Goal: Task Accomplishment & Management: Complete application form

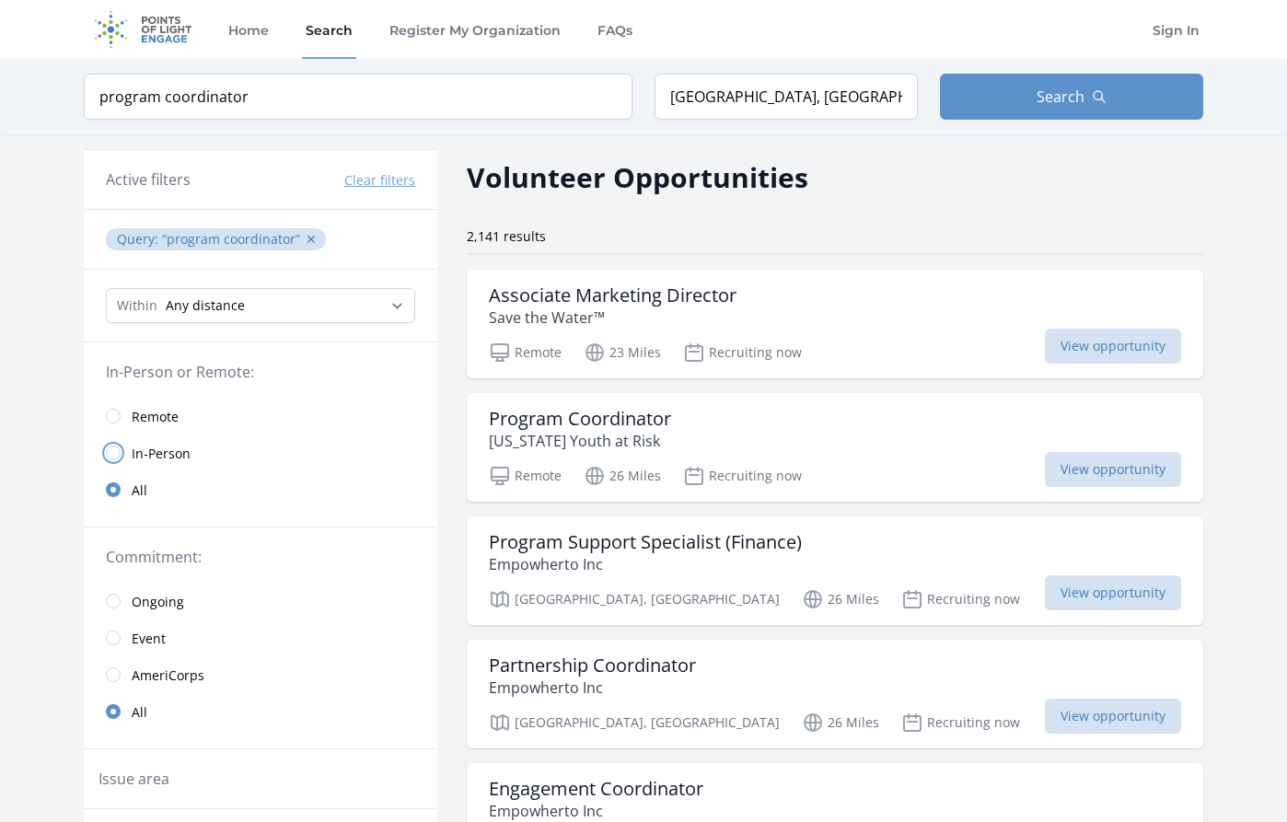
click at [114, 455] on input "radio" at bounding box center [113, 453] width 15 height 15
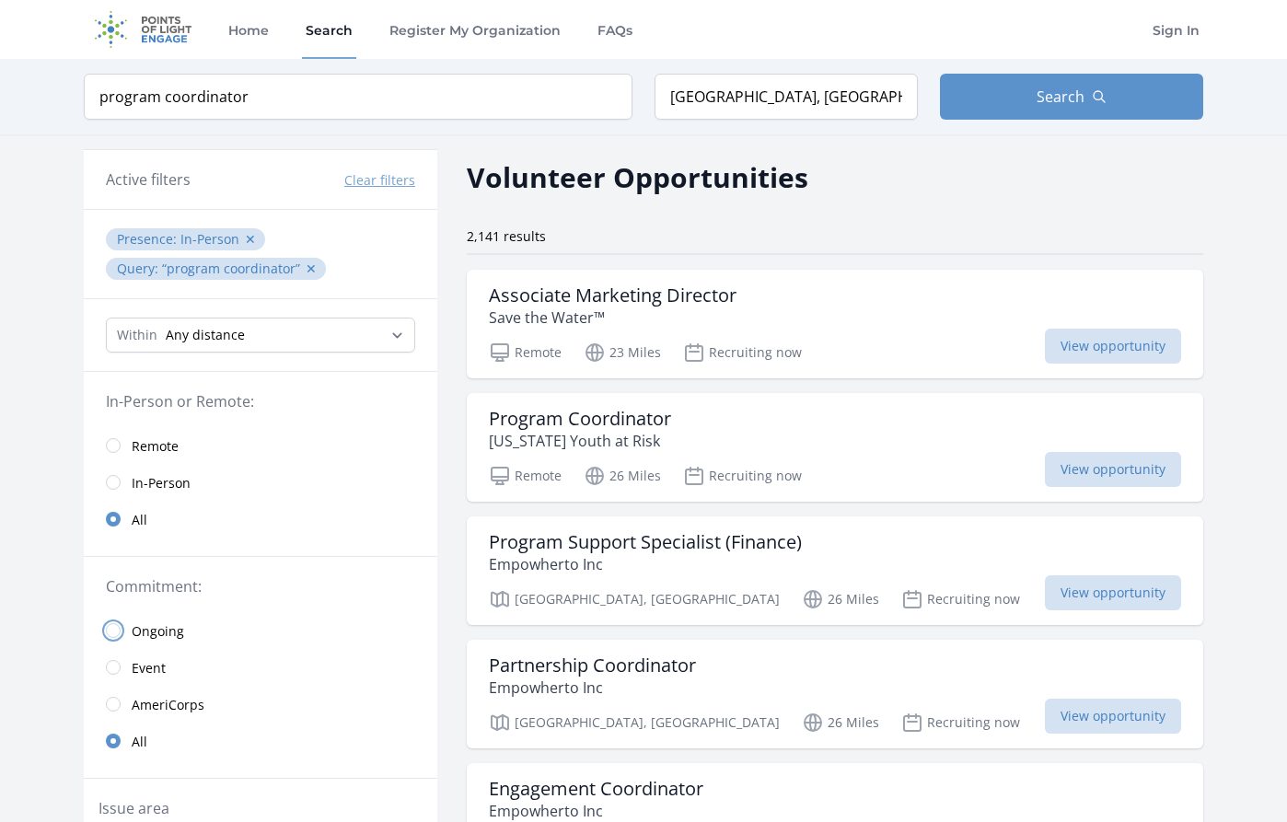
click at [113, 629] on input "radio" at bounding box center [113, 630] width 15 height 15
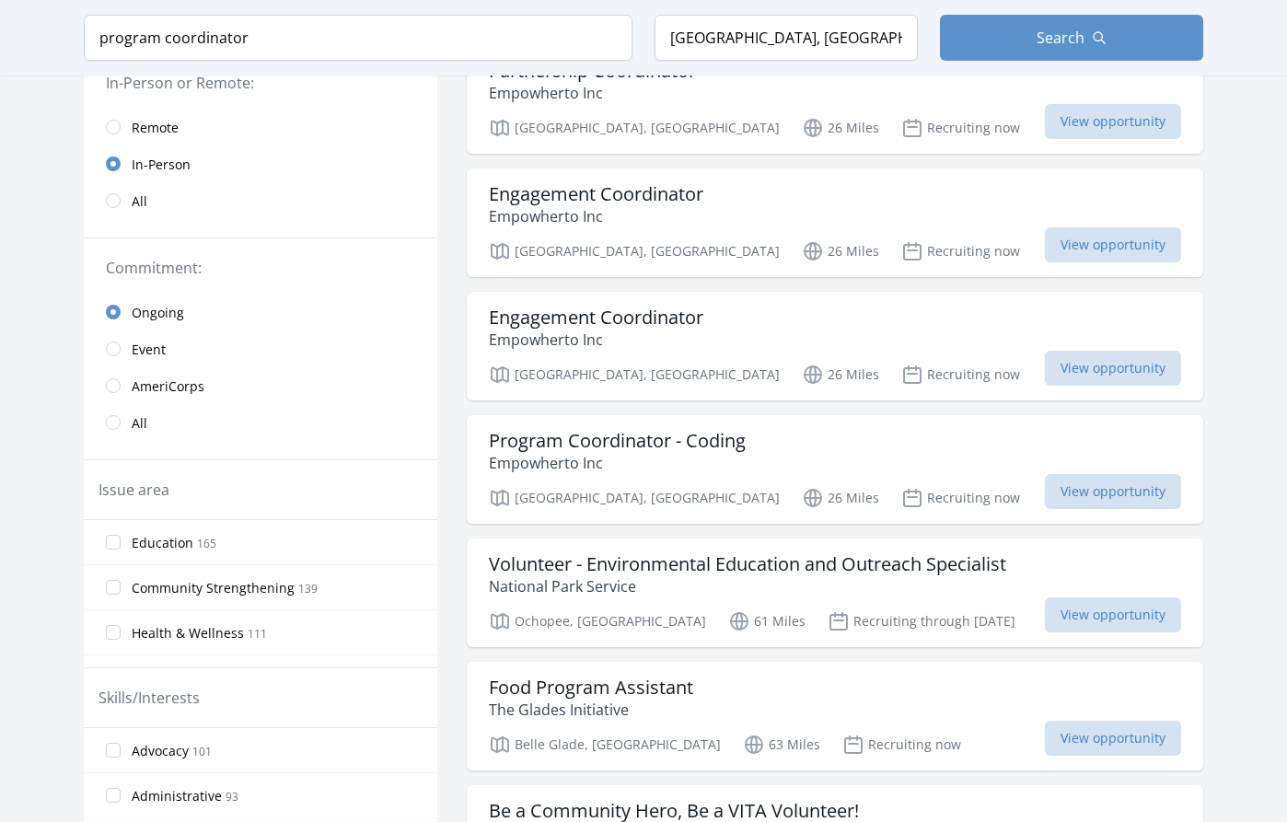
scroll to position [352, 0]
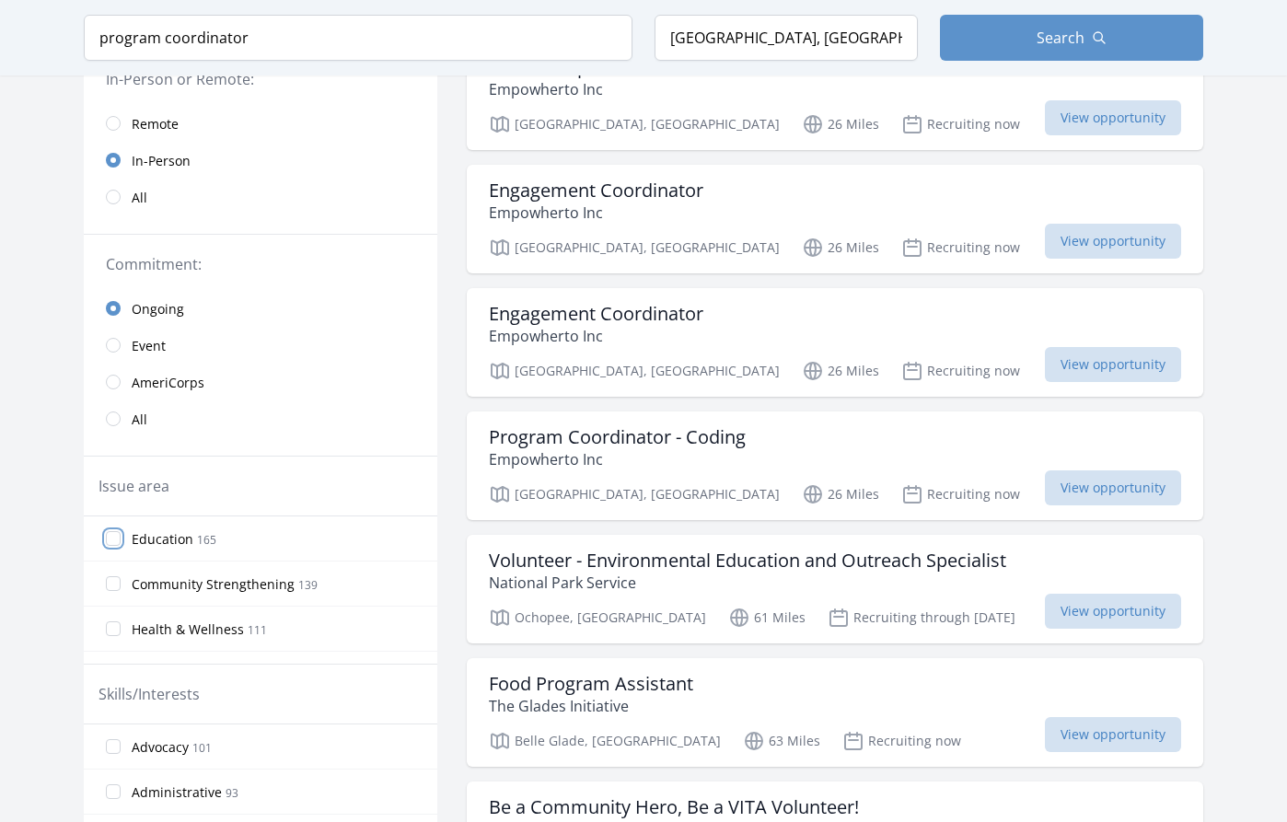
click at [113, 542] on input "Education 165" at bounding box center [113, 538] width 15 height 15
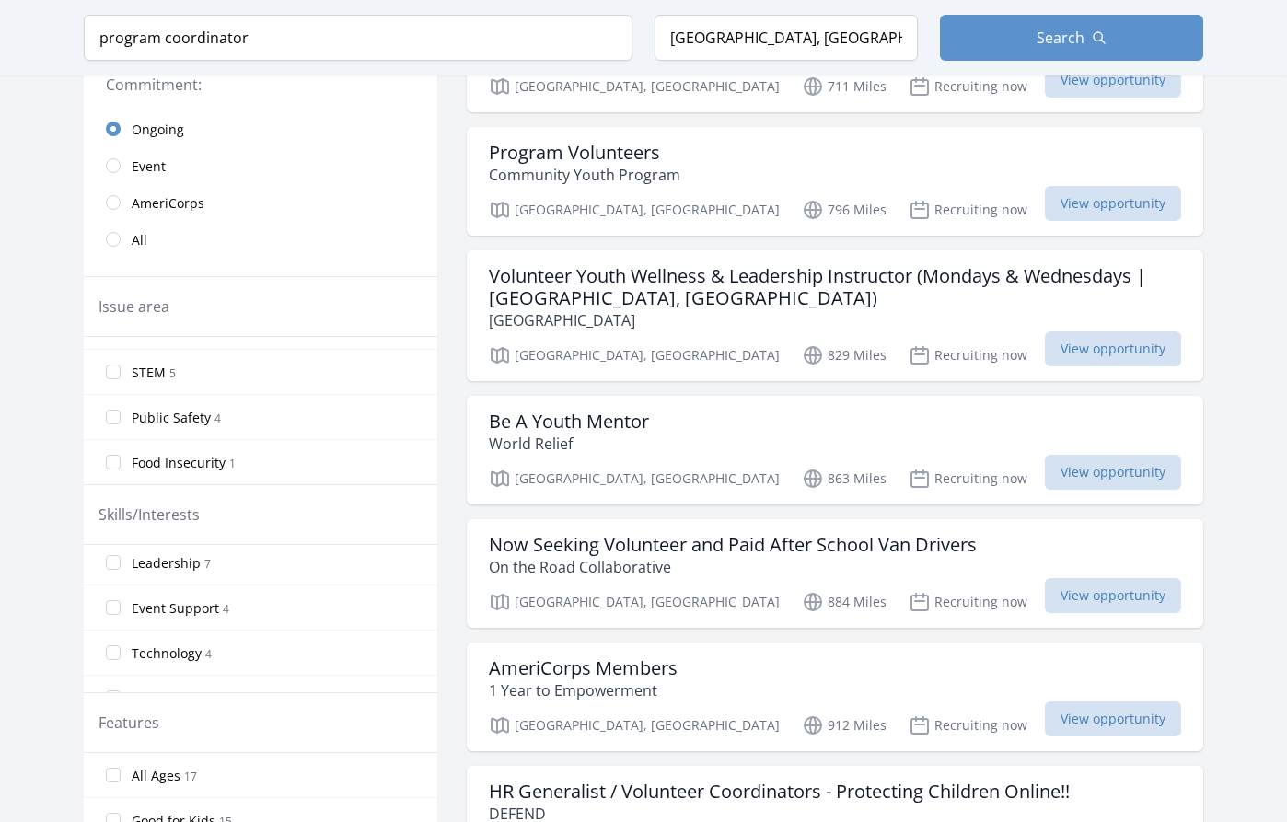
scroll to position [619, 0]
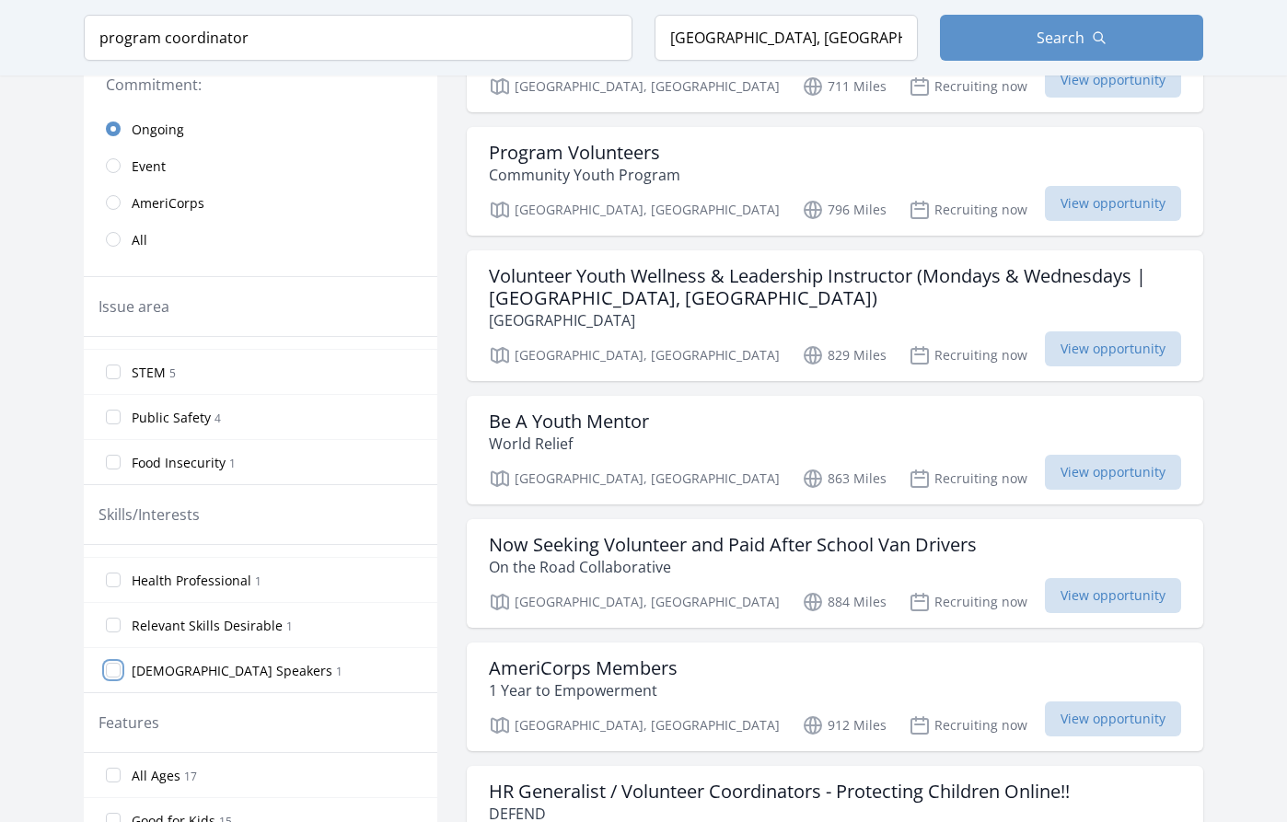
click at [110, 668] on input "Spanish Speakers 1" at bounding box center [113, 670] width 15 height 15
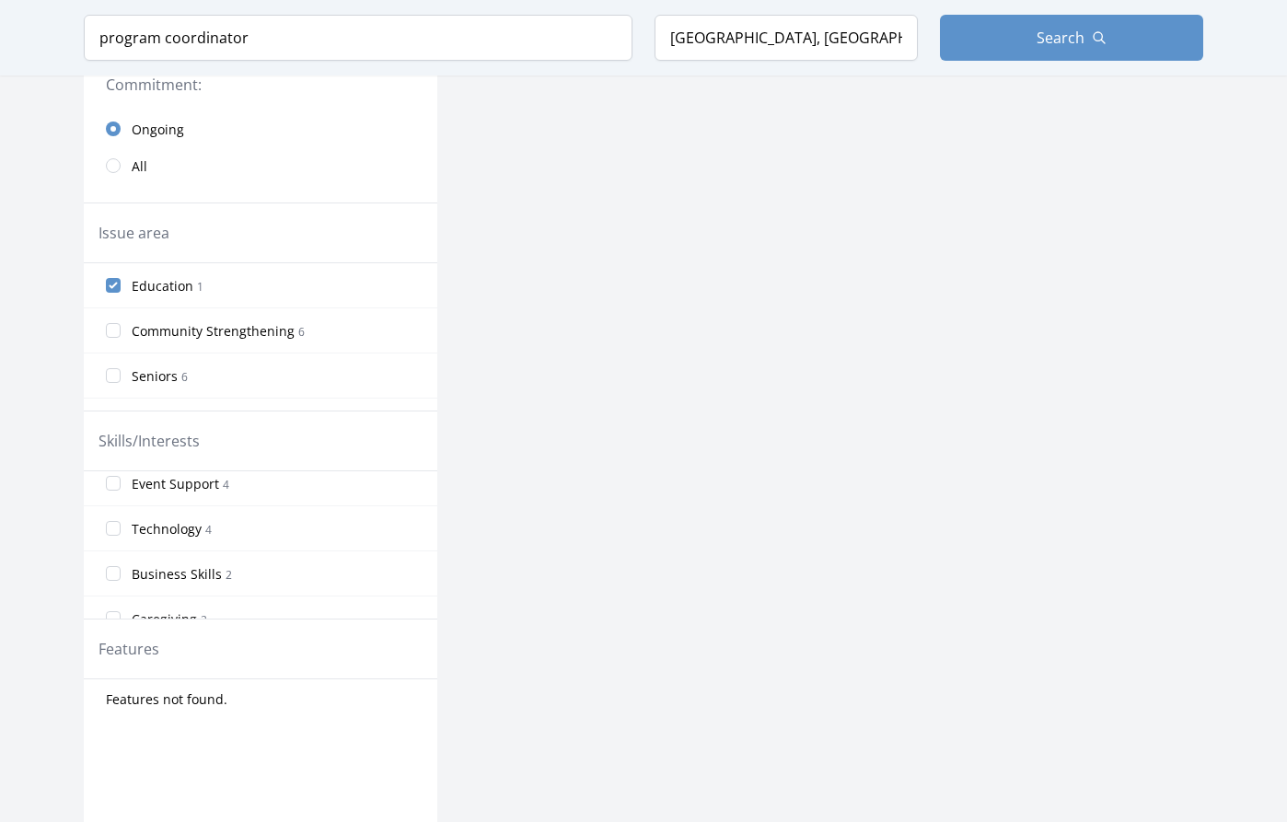
scroll to position [289, 0]
click at [110, 515] on input "Event Support 4" at bounding box center [113, 520] width 15 height 15
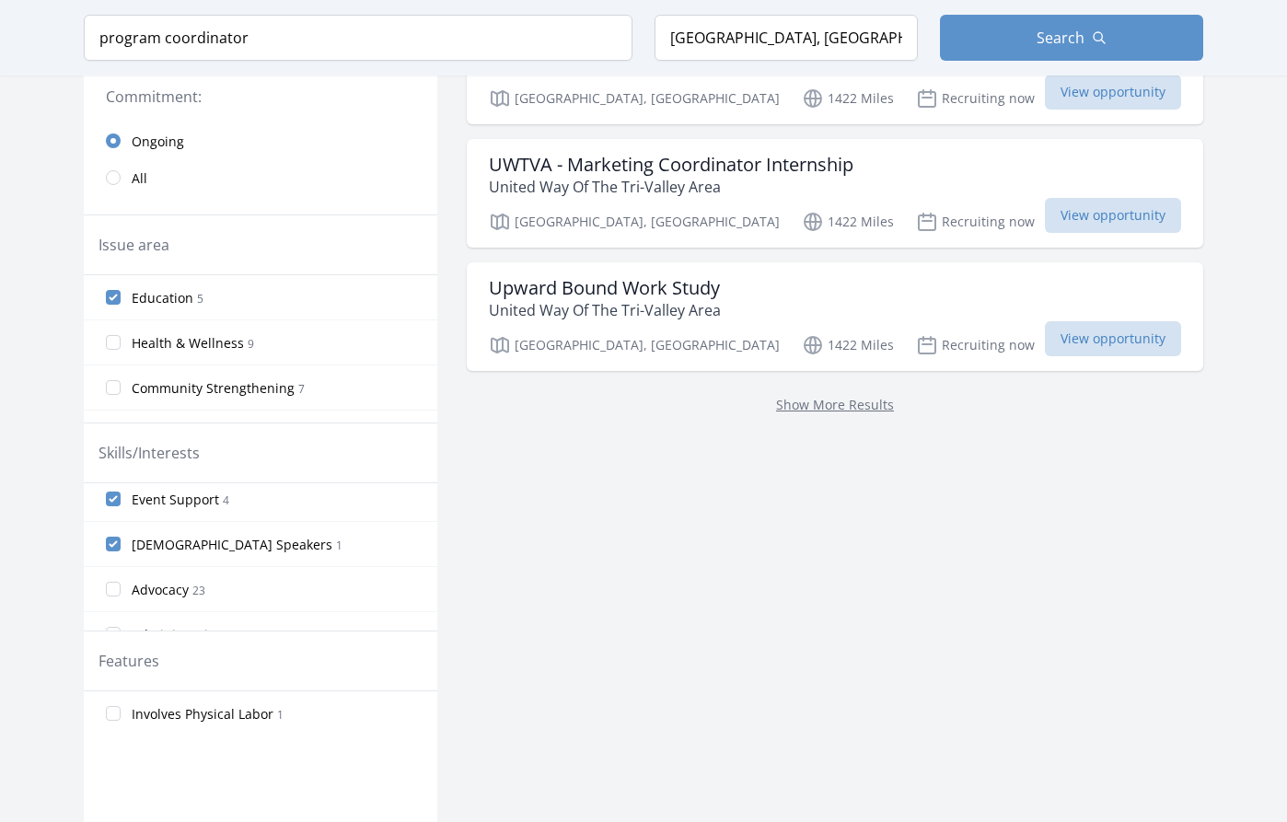
scroll to position [7, 0]
click at [112, 501] on input "Event Support 4" at bounding box center [113, 498] width 15 height 15
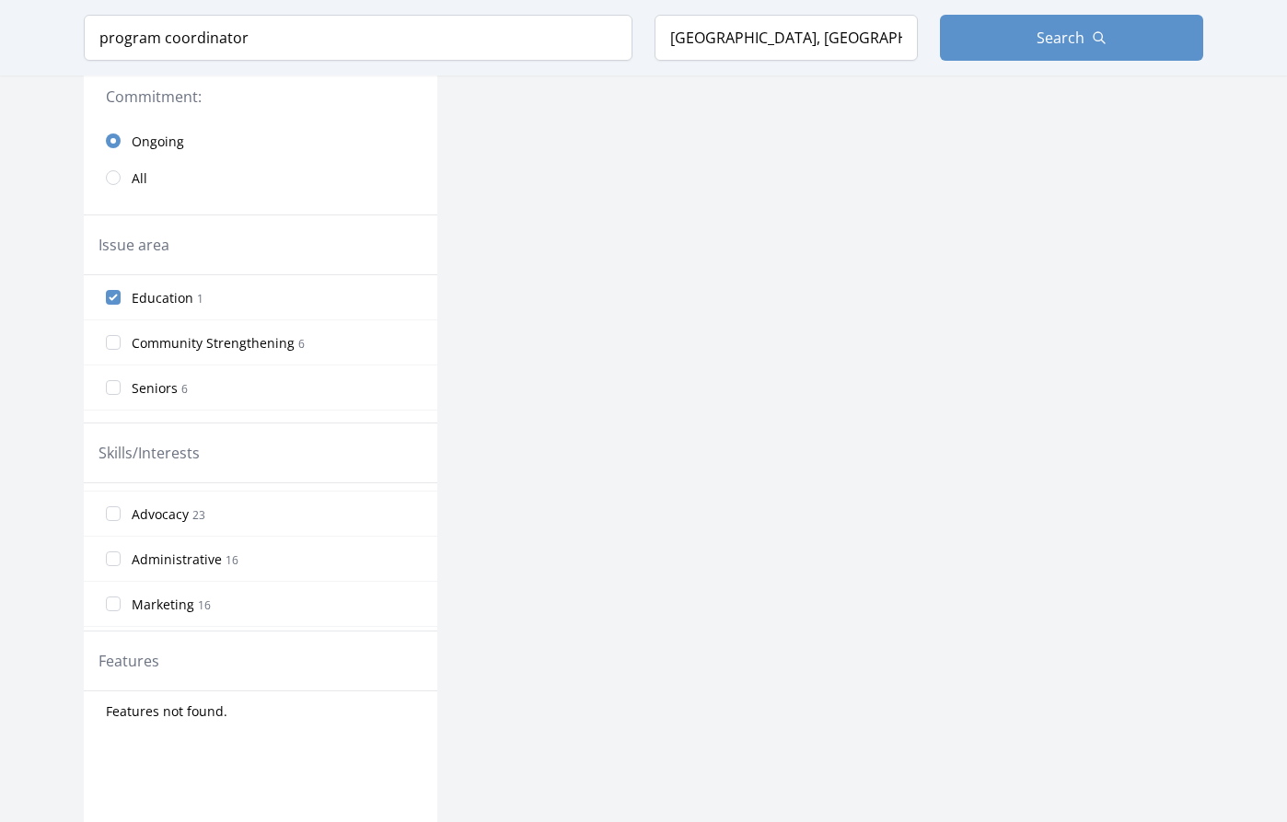
scroll to position [53, 0]
click at [116, 545] on input "Administrative 16" at bounding box center [113, 542] width 15 height 15
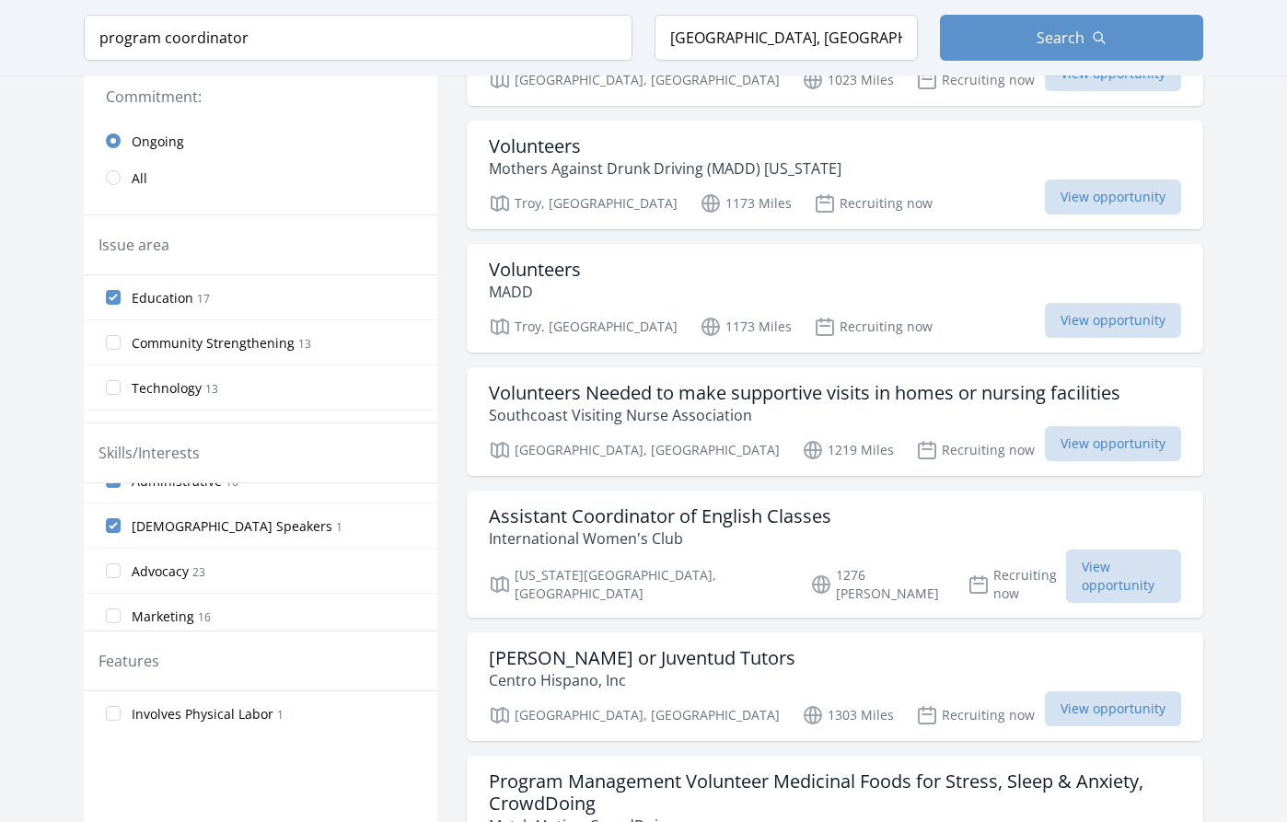
scroll to position [54, 0]
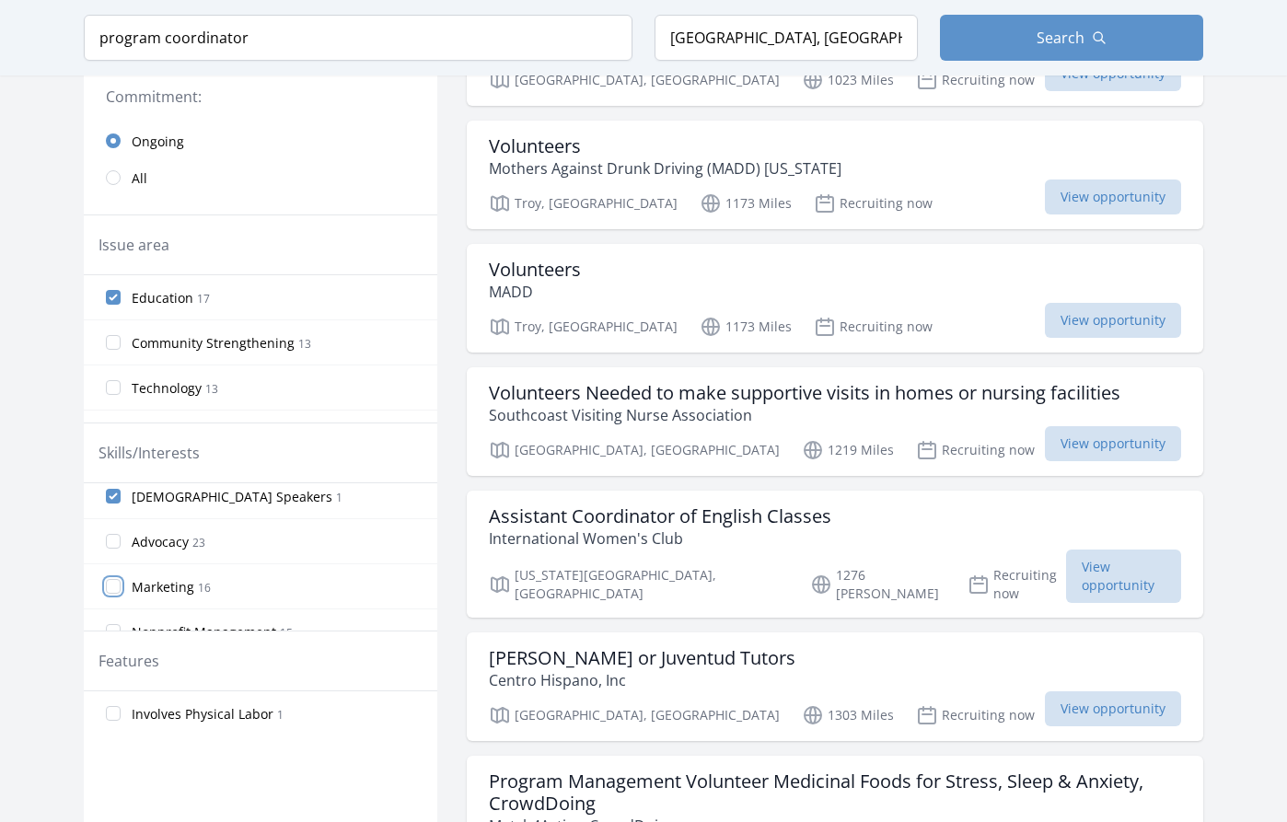
click at [109, 585] on input "Marketing 16" at bounding box center [113, 586] width 15 height 15
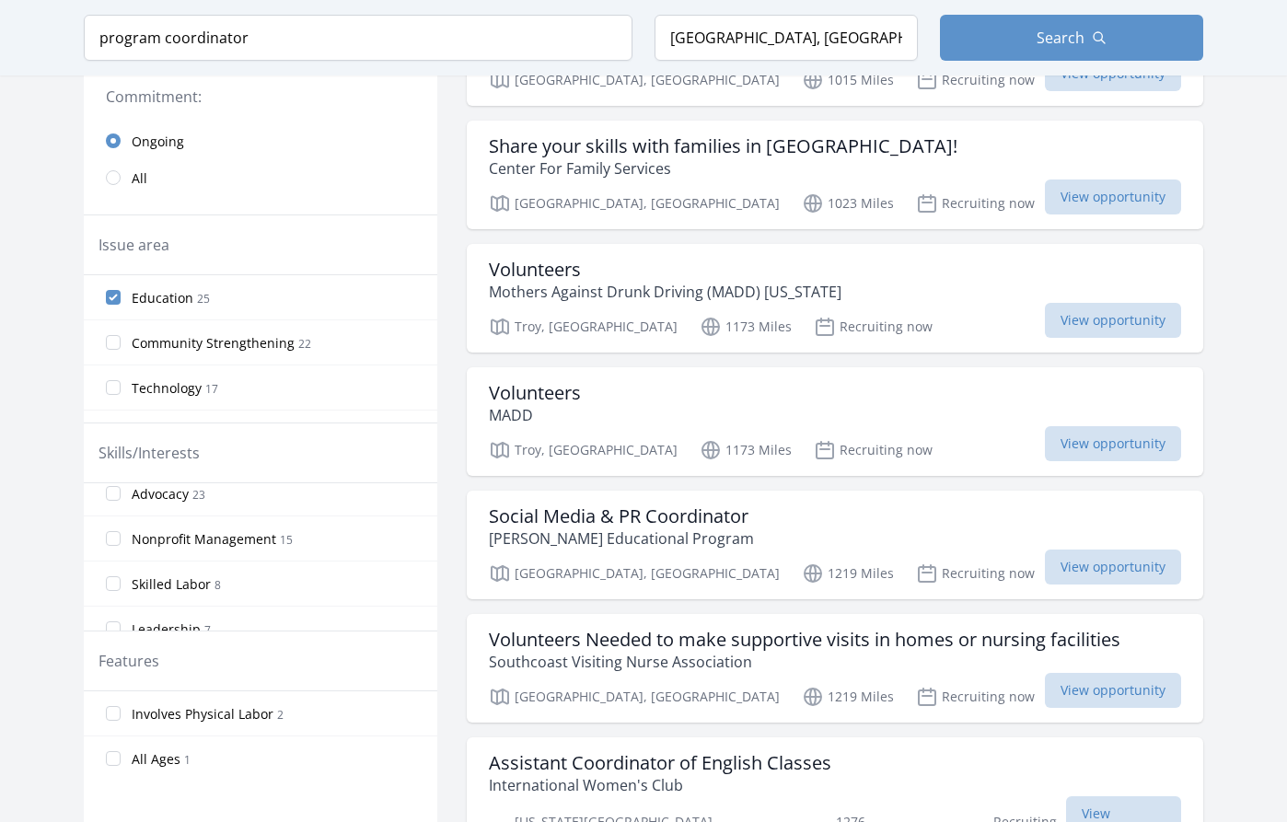
scroll to position [150, 0]
click at [109, 534] on input "Nonprofit Management 15" at bounding box center [113, 535] width 15 height 15
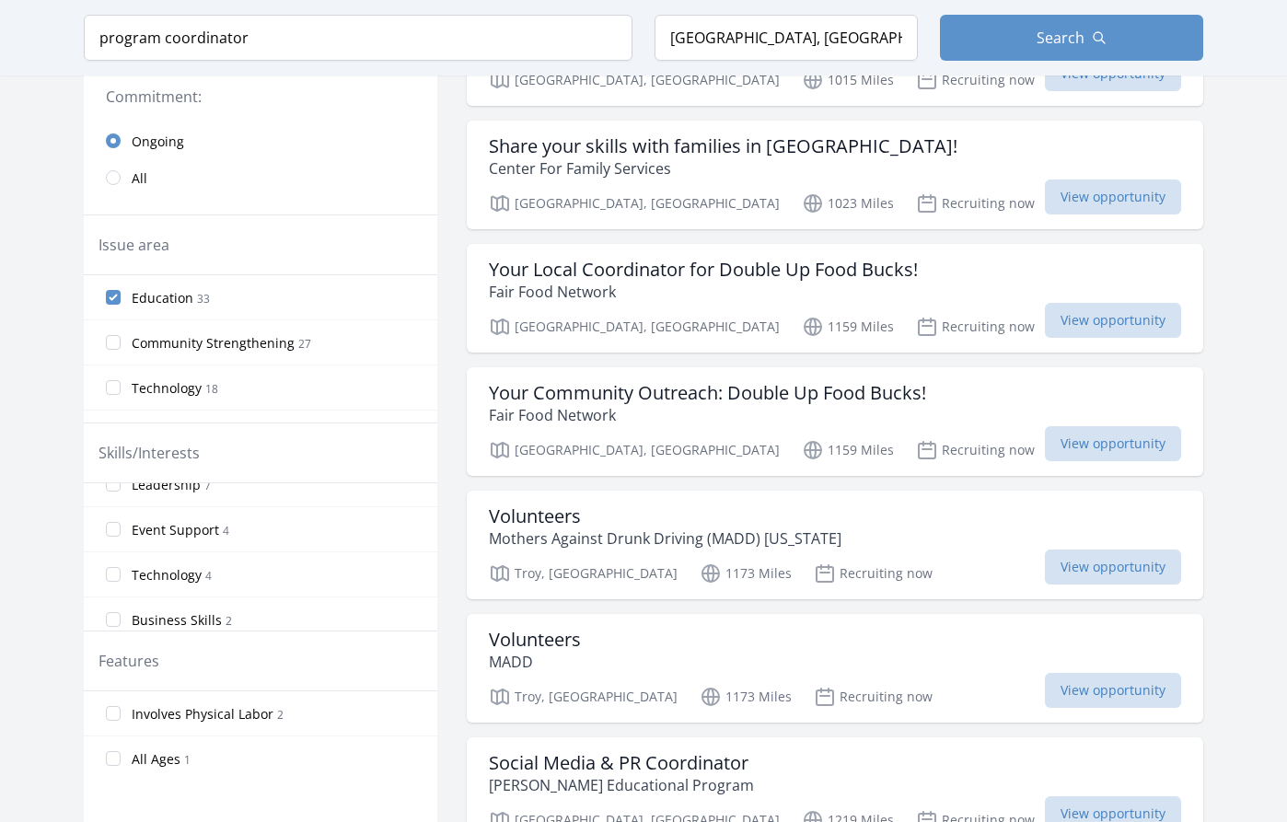
scroll to position [294, 0]
click at [112, 529] on input "Event Support 4" at bounding box center [113, 527] width 15 height 15
click at [112, 517] on input "Fundraising 1" at bounding box center [113, 518] width 15 height 15
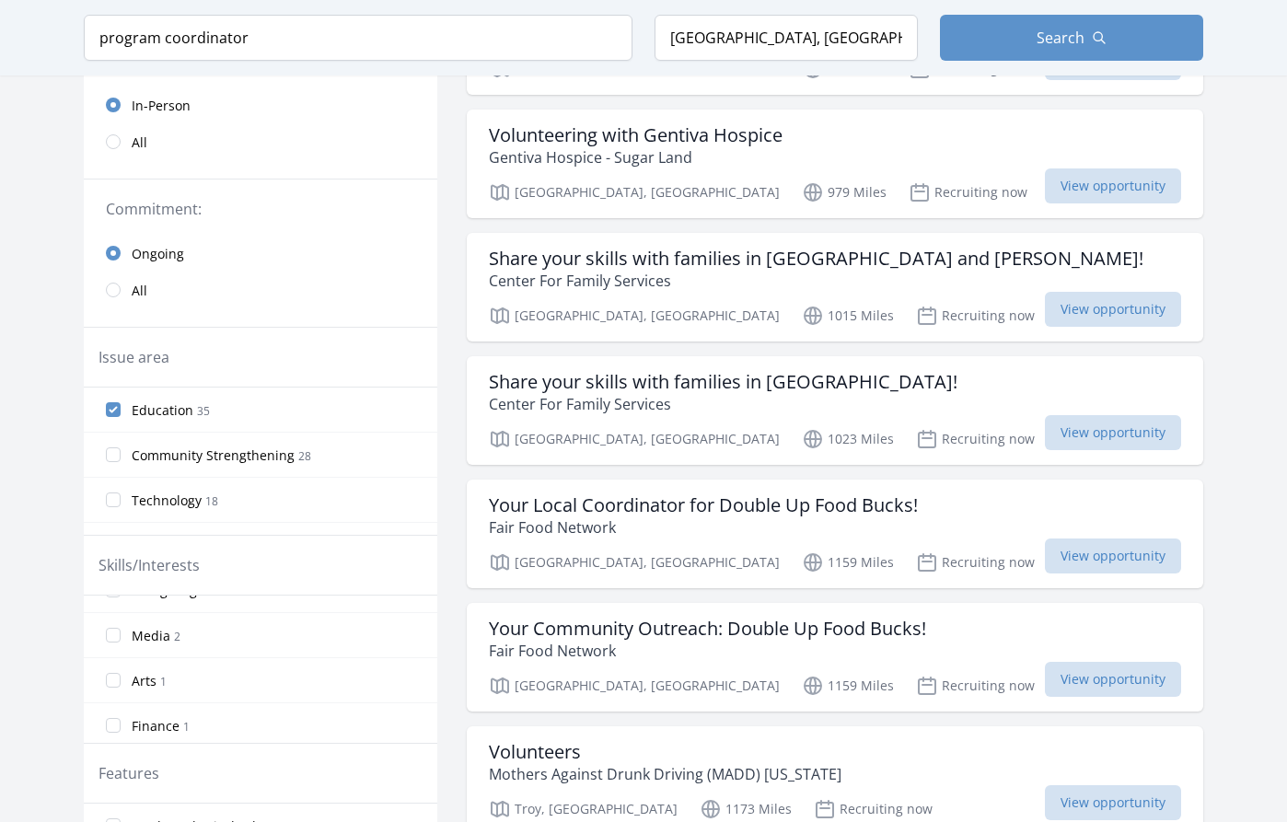
scroll to position [16, 0]
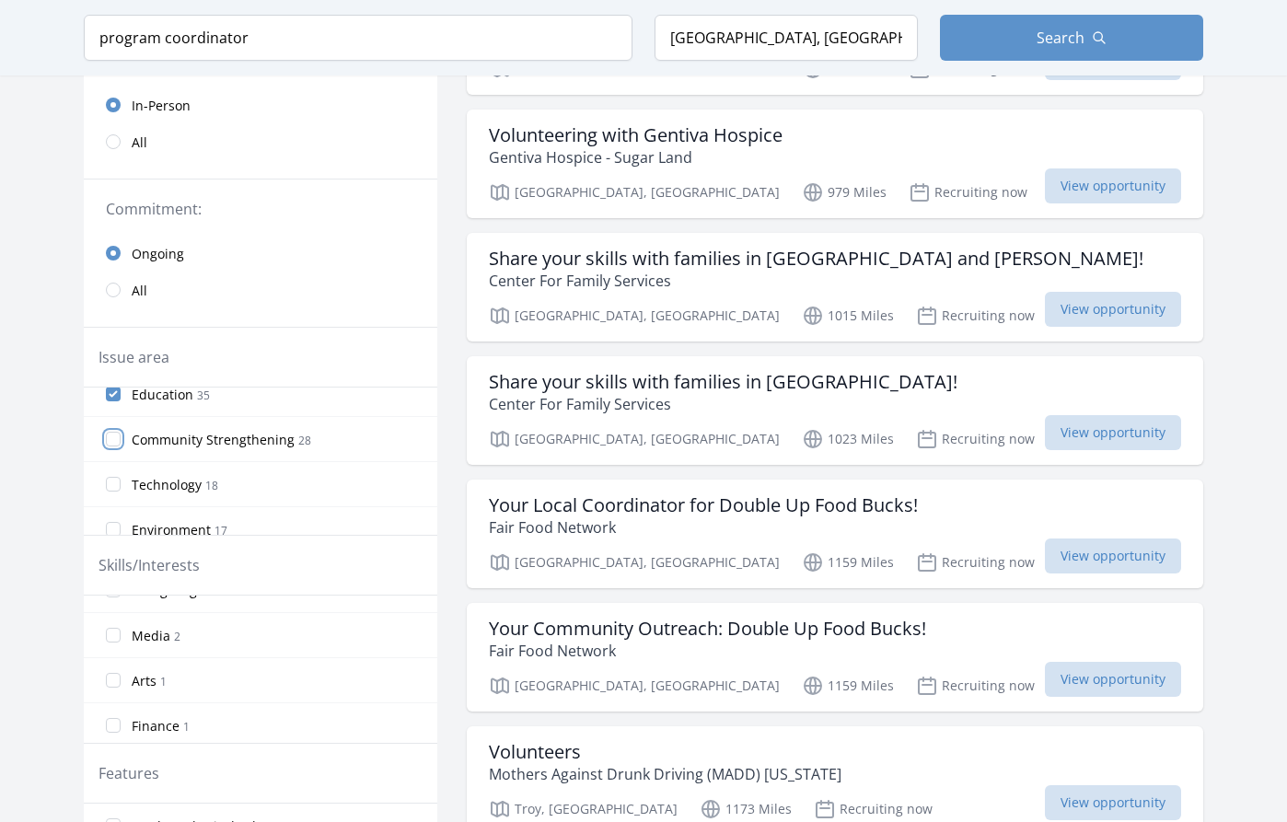
click at [109, 438] on input "Community Strengthening 28" at bounding box center [113, 439] width 15 height 15
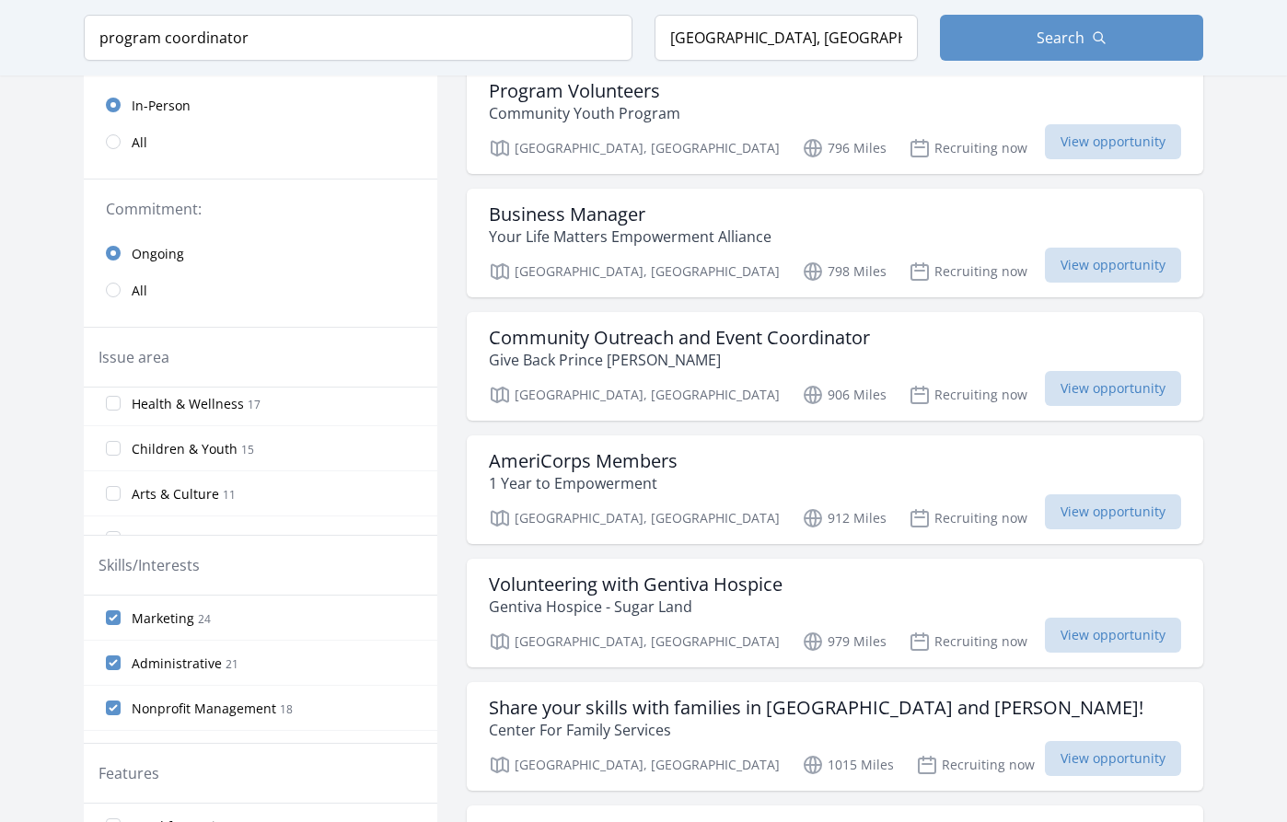
scroll to position [195, 0]
click at [120, 484] on input "Arts & Culture 11" at bounding box center [113, 485] width 15 height 15
click at [112, 447] on input "Technology 18" at bounding box center [113, 444] width 15 height 15
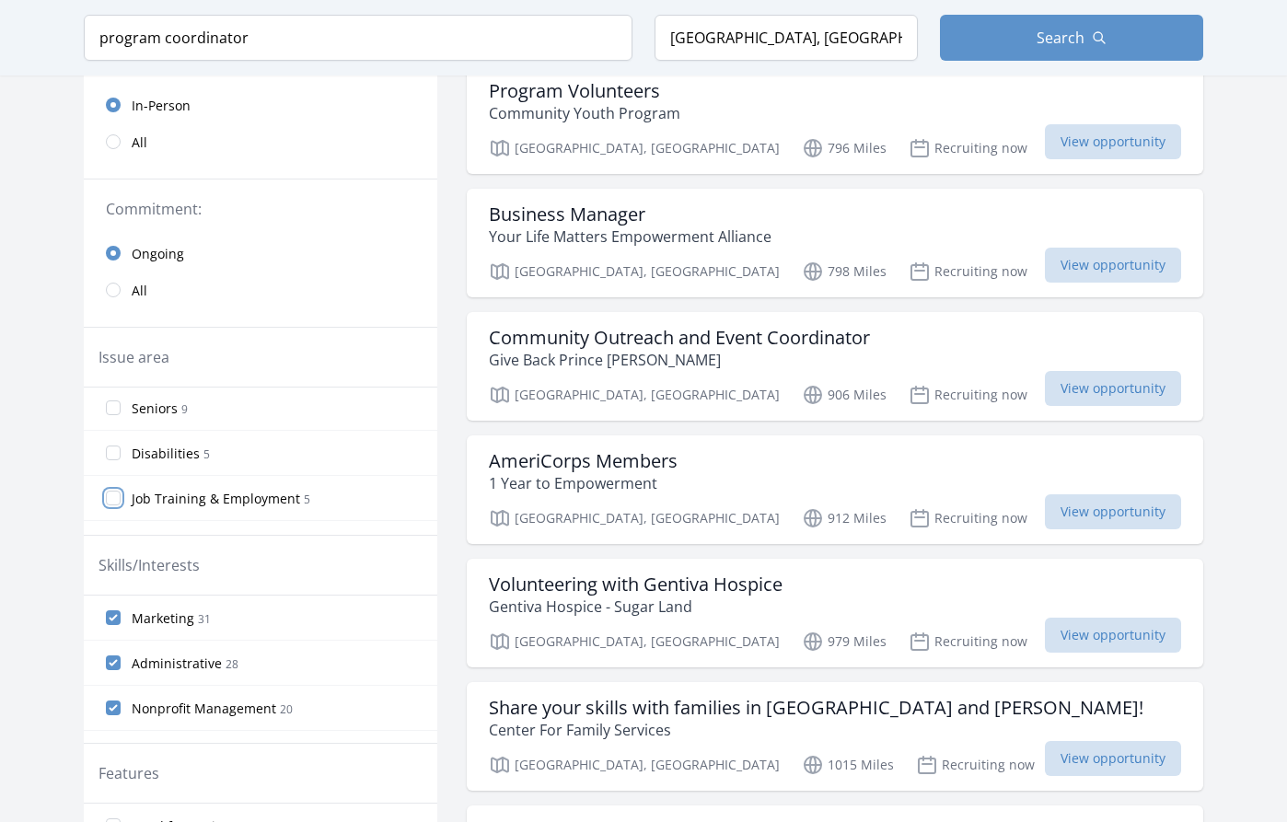
click at [111, 503] on input "Job Training & Employment 5" at bounding box center [113, 498] width 15 height 15
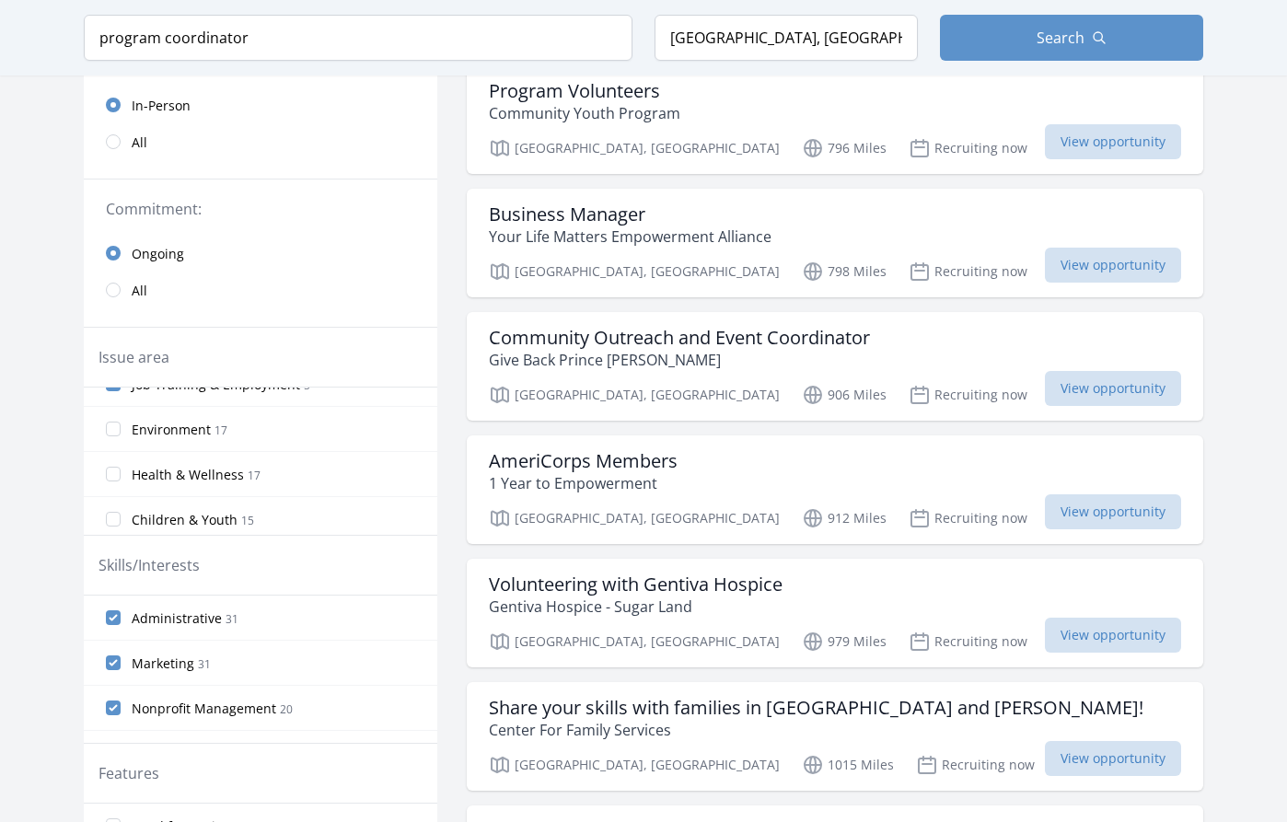
click at [110, 481] on label "Health & Wellness 17" at bounding box center [260, 474] width 353 height 37
click at [110, 481] on input "Health & Wellness 17" at bounding box center [113, 474] width 15 height 15
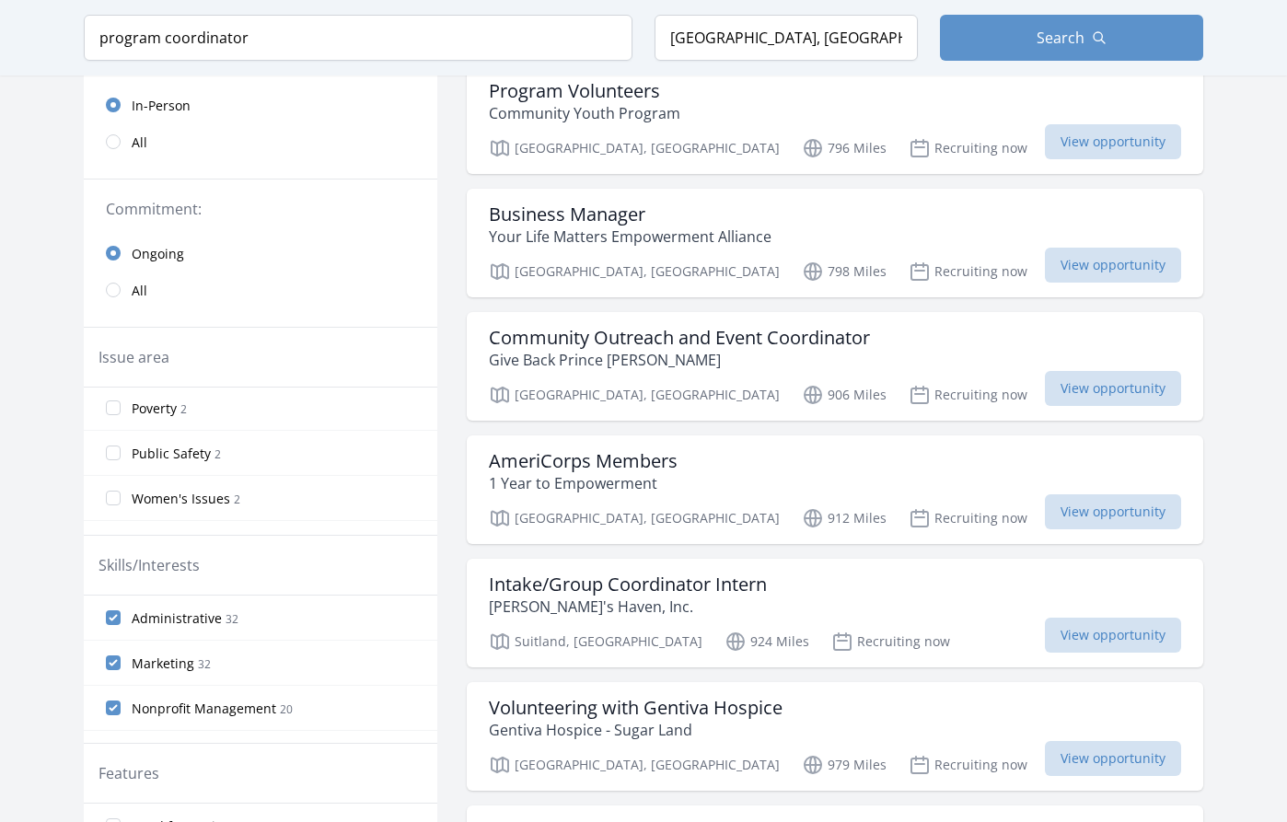
scroll to position [735, 0]
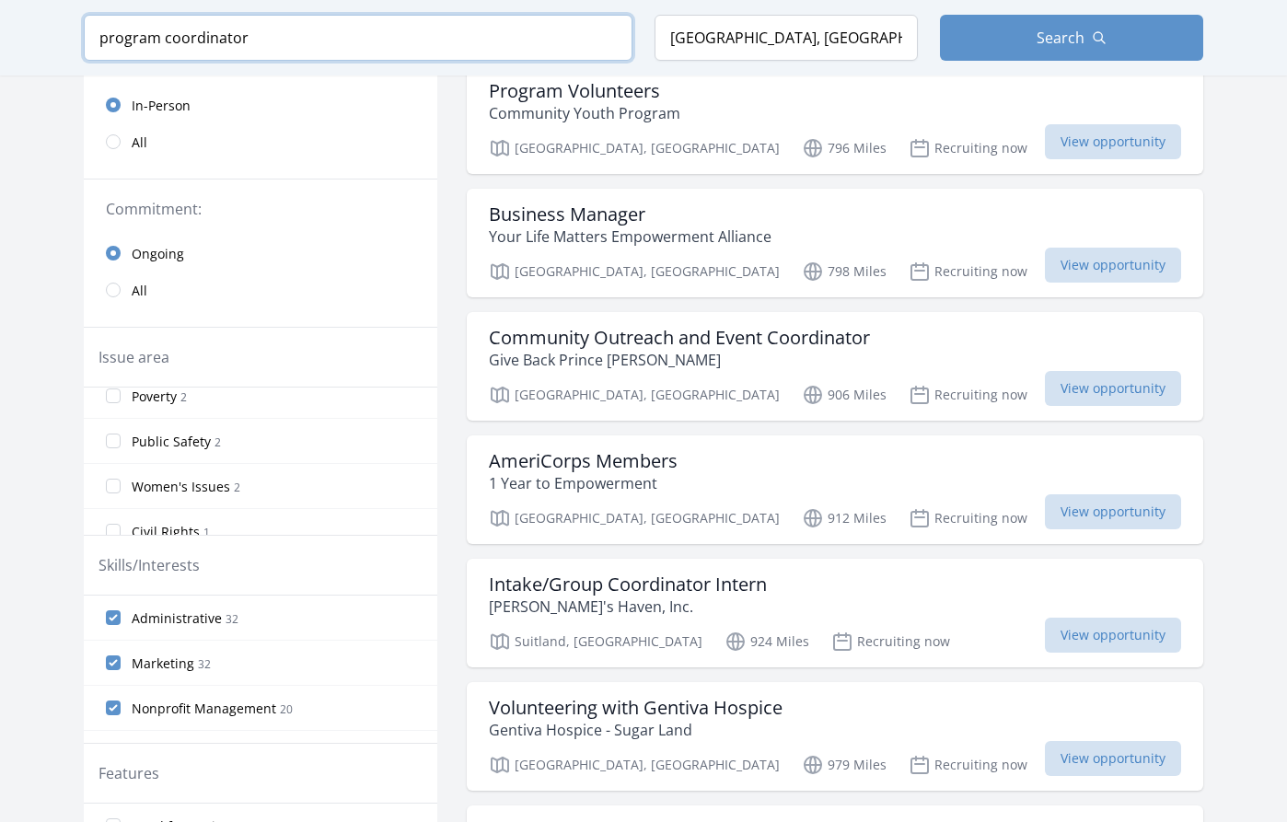
click at [317, 30] on input "program coordinator" at bounding box center [358, 38] width 549 height 46
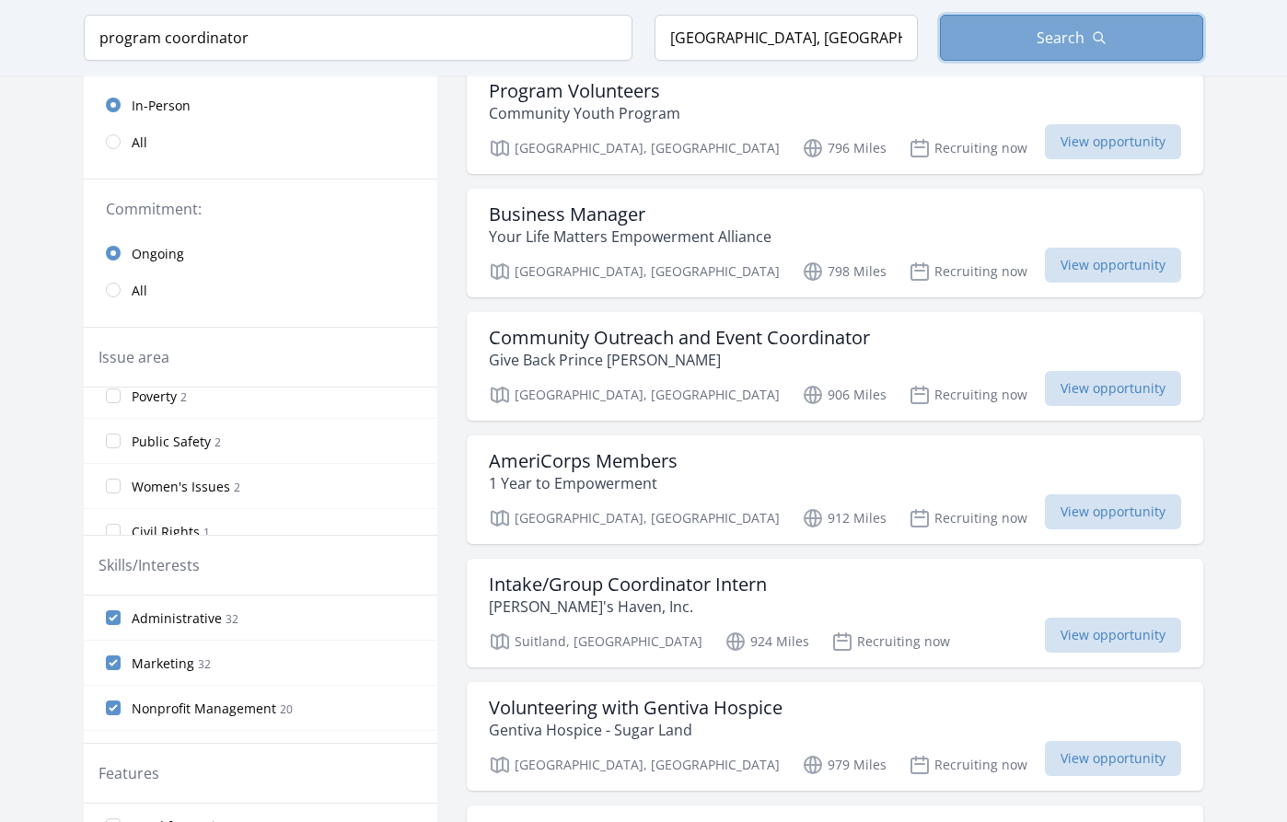
click at [1071, 41] on span "Search" at bounding box center [1060, 38] width 48 height 22
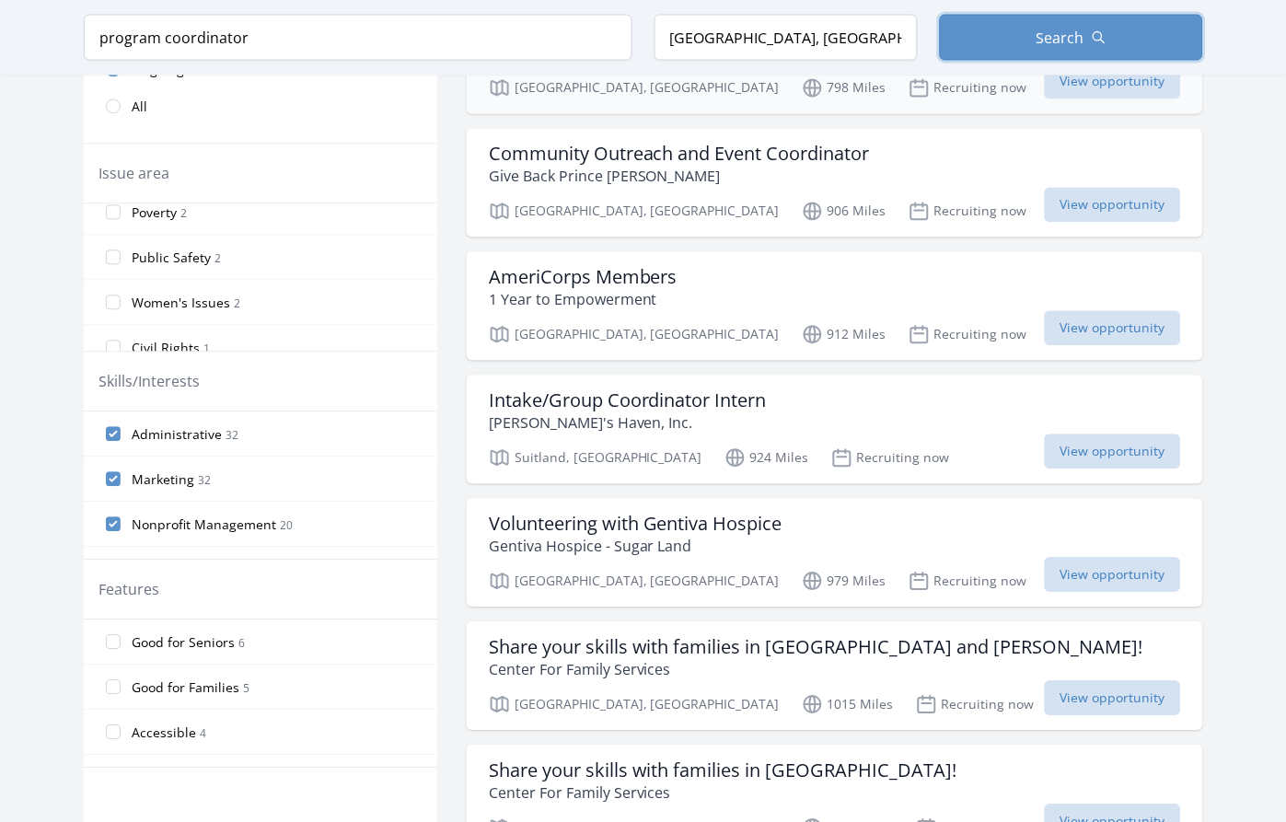
scroll to position [953, 0]
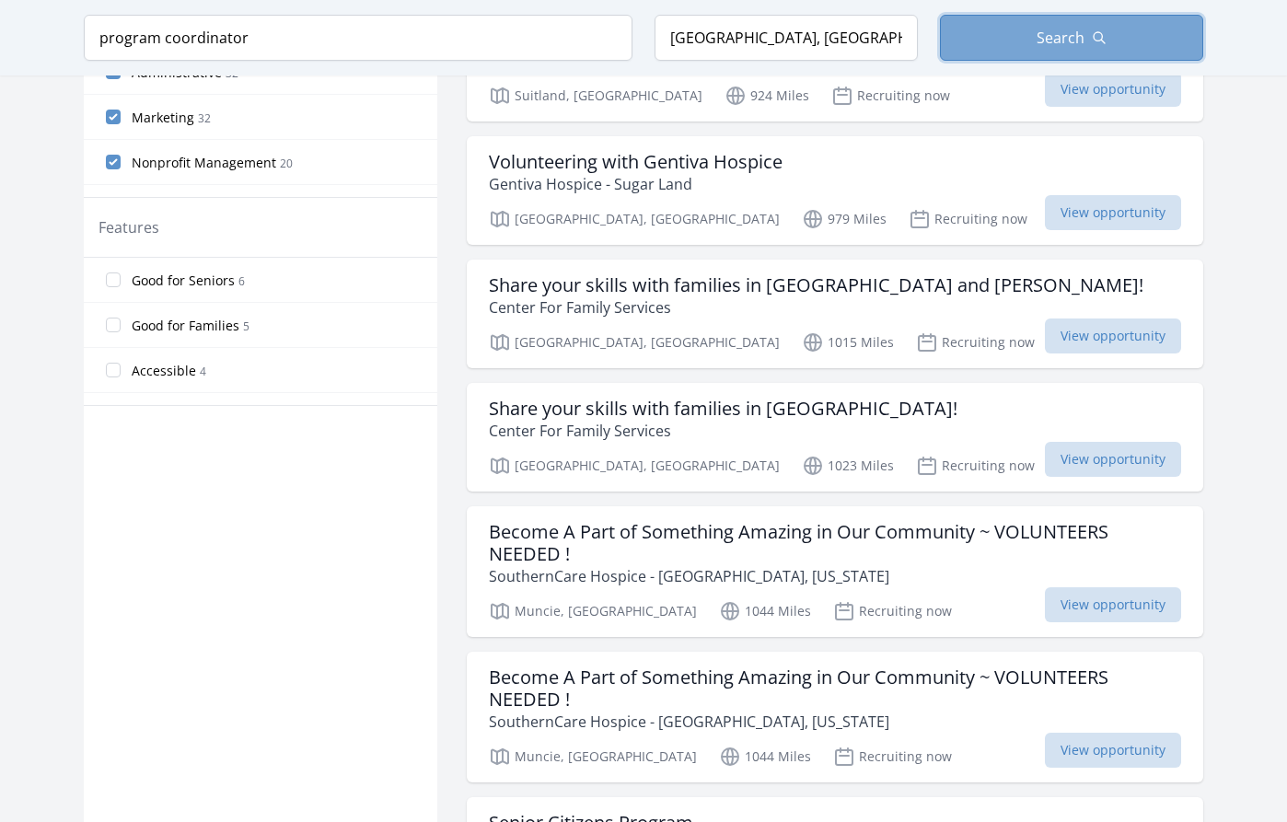
click at [1058, 24] on button "Search" at bounding box center [1071, 38] width 263 height 46
click at [1054, 45] on span "Search" at bounding box center [1060, 38] width 48 height 22
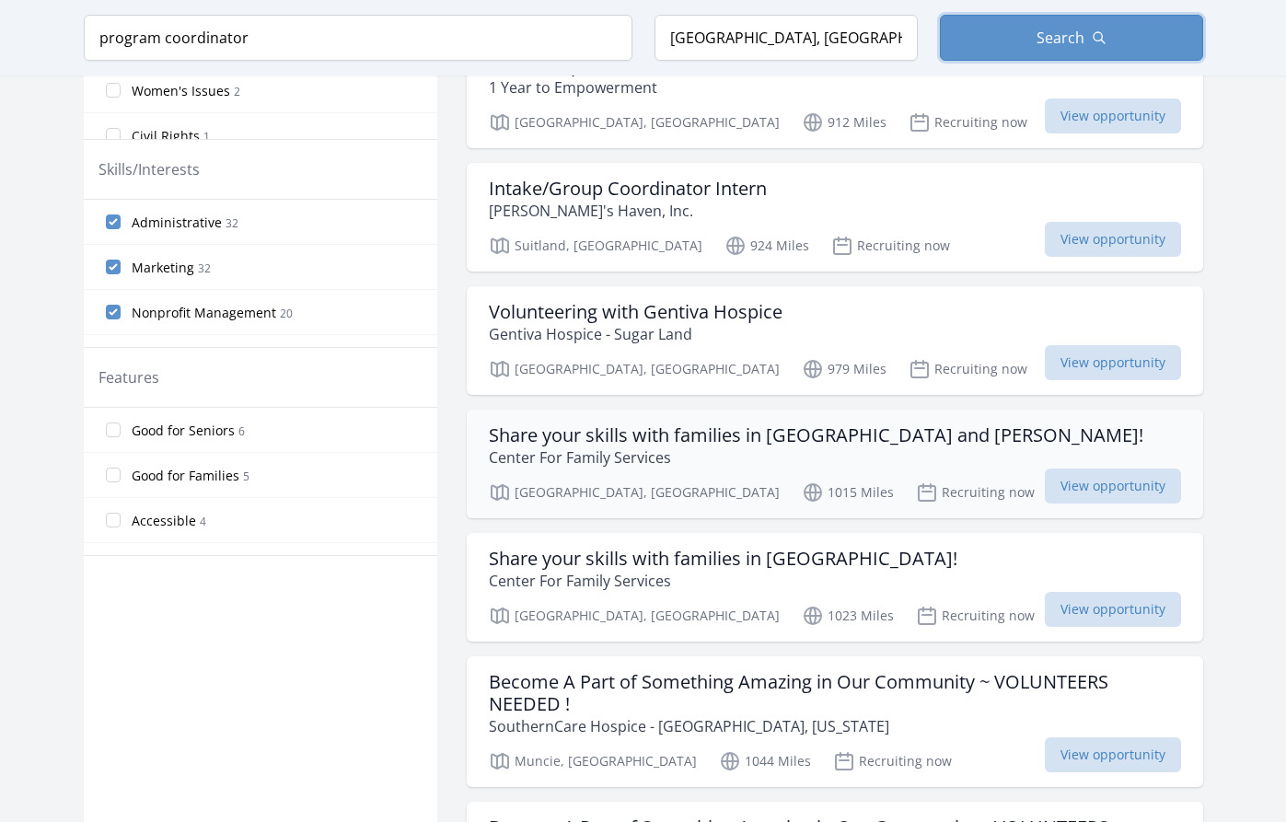
scroll to position [0, 0]
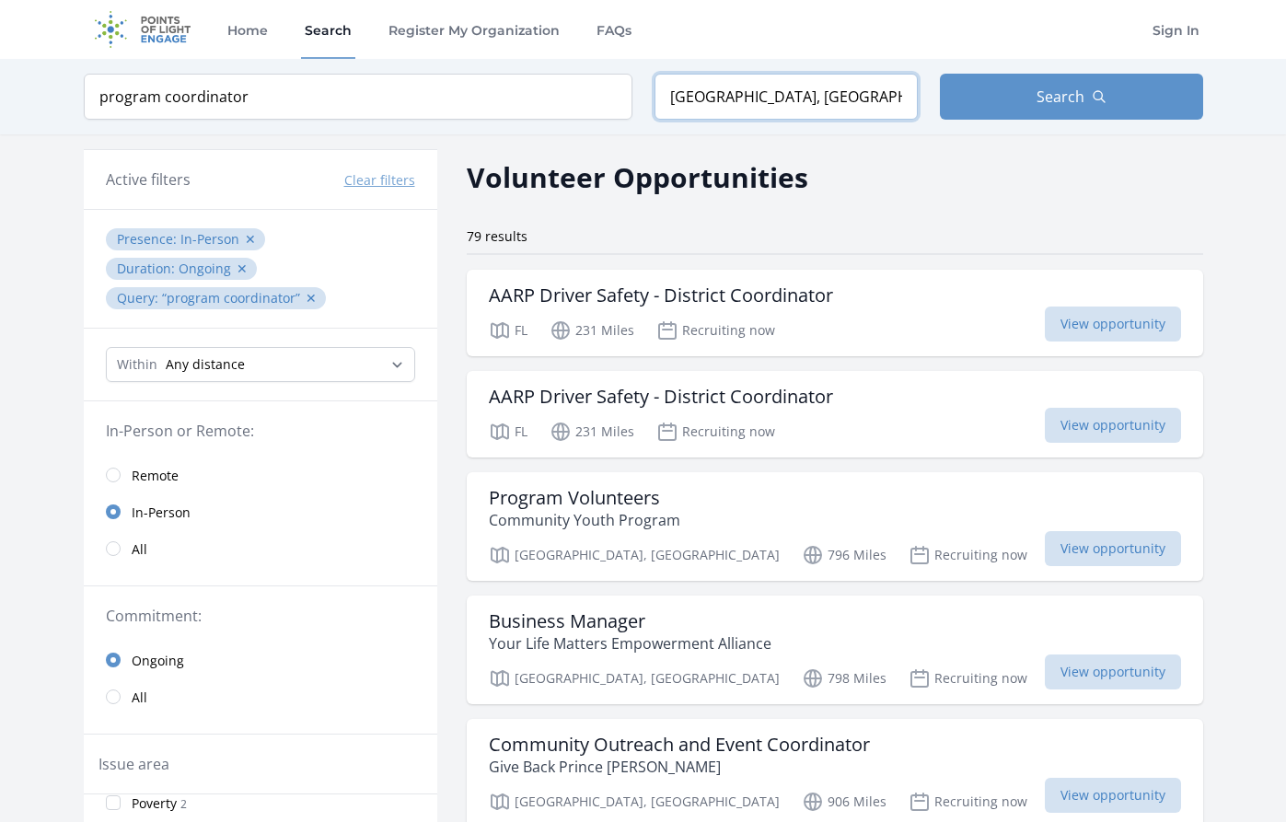
click at [808, 97] on input "[GEOGRAPHIC_DATA], [GEOGRAPHIC_DATA], [GEOGRAPHIC_DATA]" at bounding box center [785, 97] width 263 height 46
drag, startPoint x: 271, startPoint y: 95, endPoint x: 30, endPoint y: 91, distance: 240.3
click at [30, 91] on div "Keyword program coordinator Location [GEOGRAPHIC_DATA], [GEOGRAPHIC_DATA], [GEO…" at bounding box center [643, 96] width 1286 height 75
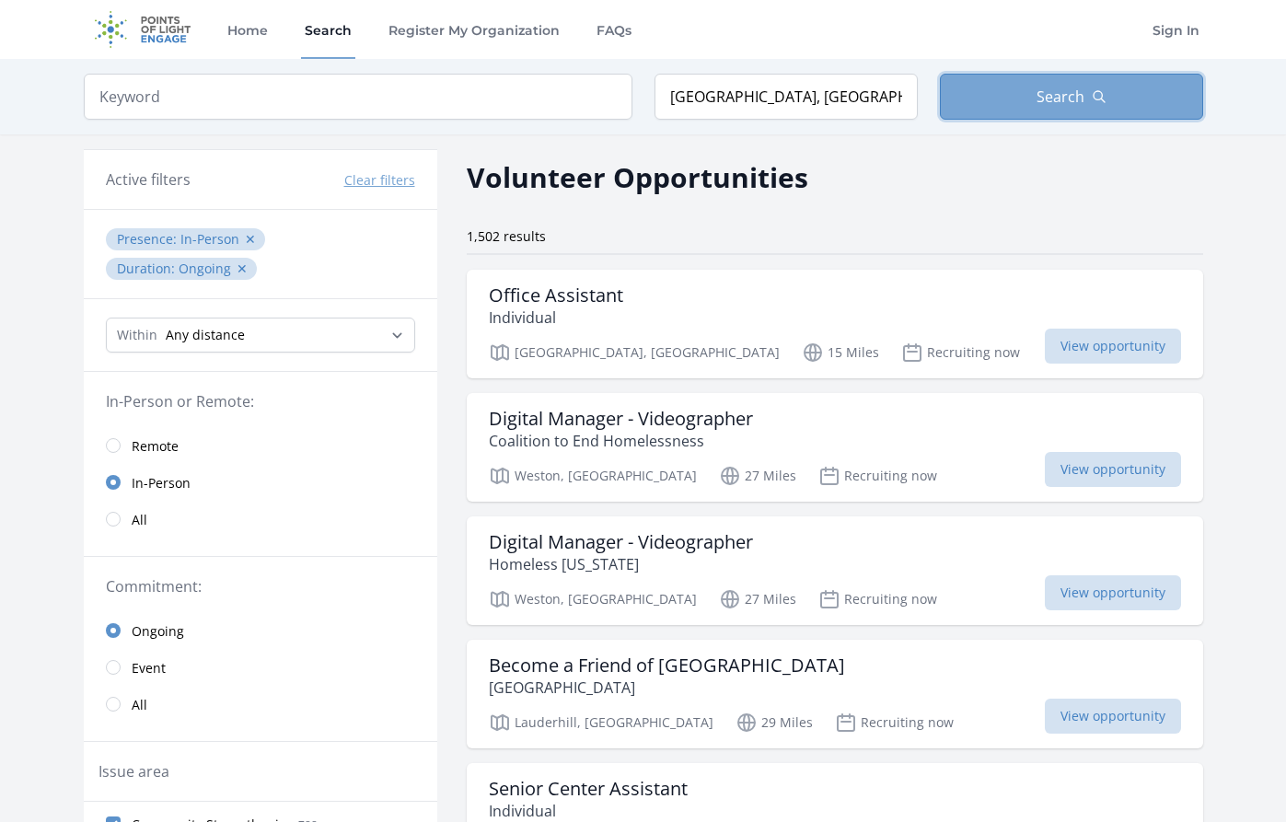
click at [1088, 108] on button "Search" at bounding box center [1071, 97] width 263 height 46
click at [549, 304] on h3 "Office Assistant" at bounding box center [556, 295] width 134 height 22
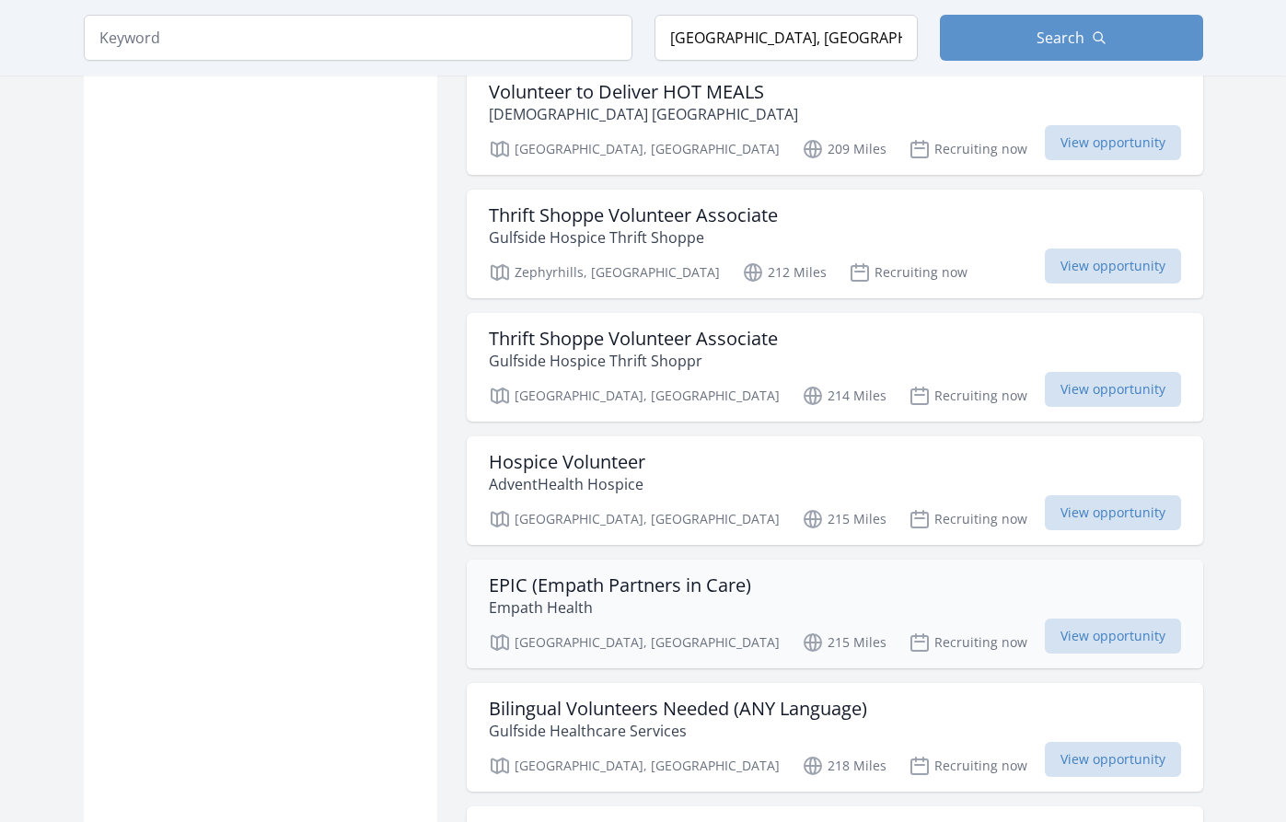
scroll to position [2013, 0]
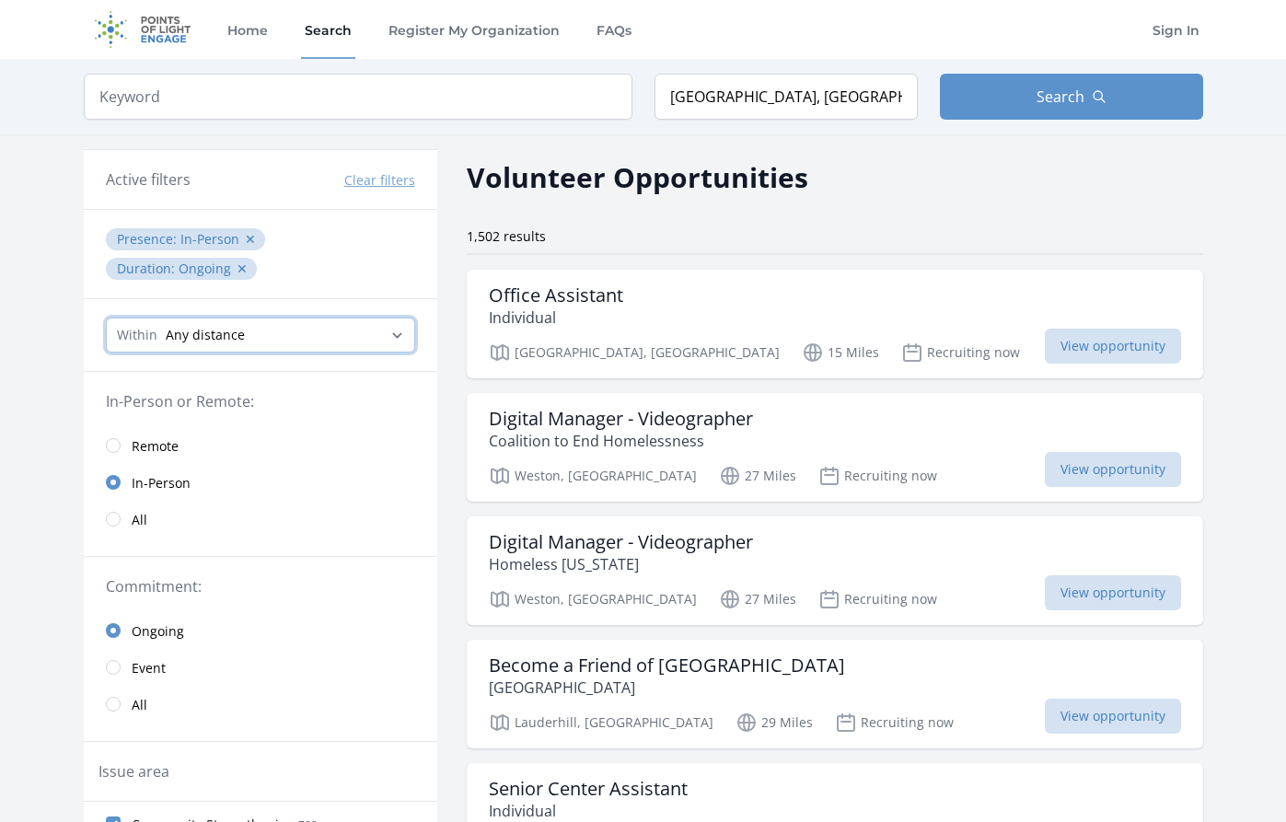
click at [309, 330] on select "Any distance , 5 Miles , 20 Miles , 50 Miles , 100 Miles" at bounding box center [260, 335] width 309 height 35
select select "32186"
click at [106, 318] on select "Any distance , 5 Miles , 20 Miles , 50 Miles , 100 Miles" at bounding box center [260, 335] width 309 height 35
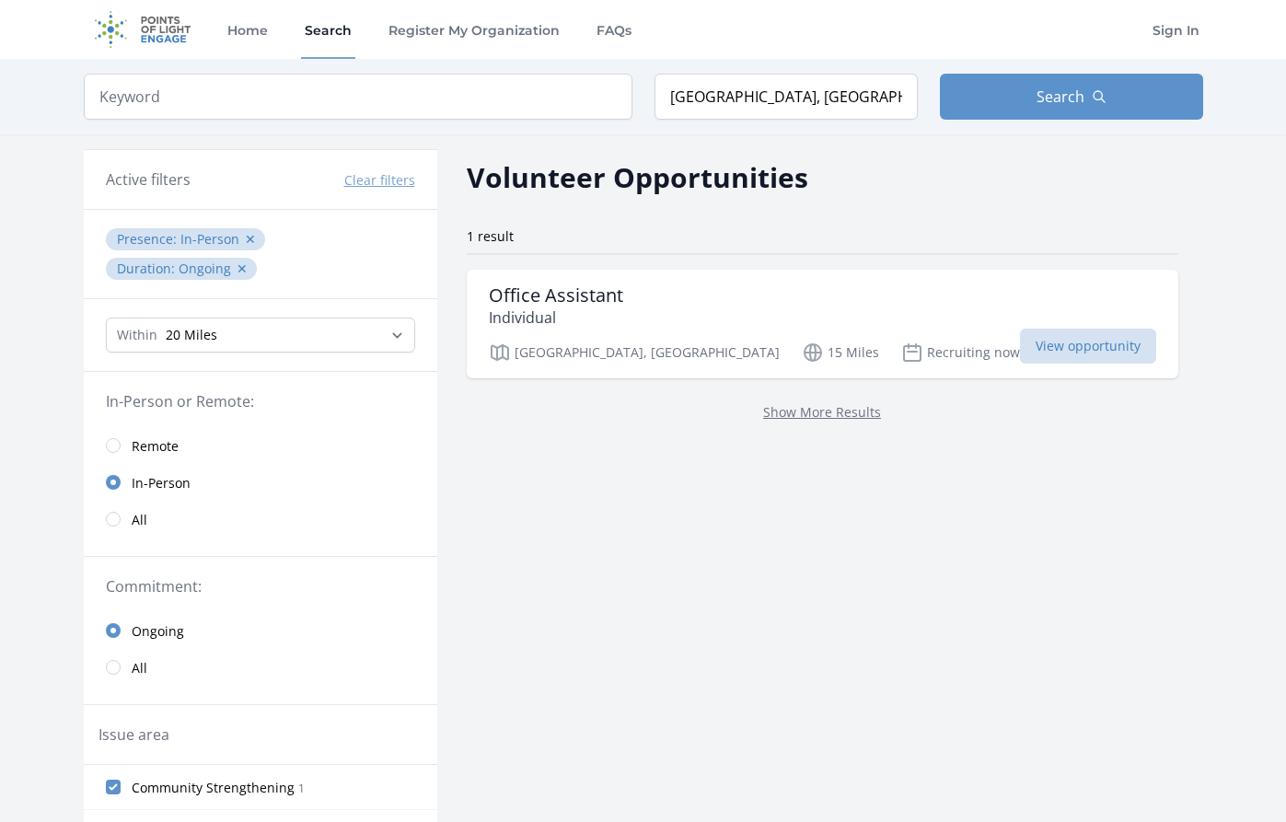
click at [167, 447] on span "Remote" at bounding box center [155, 446] width 47 height 18
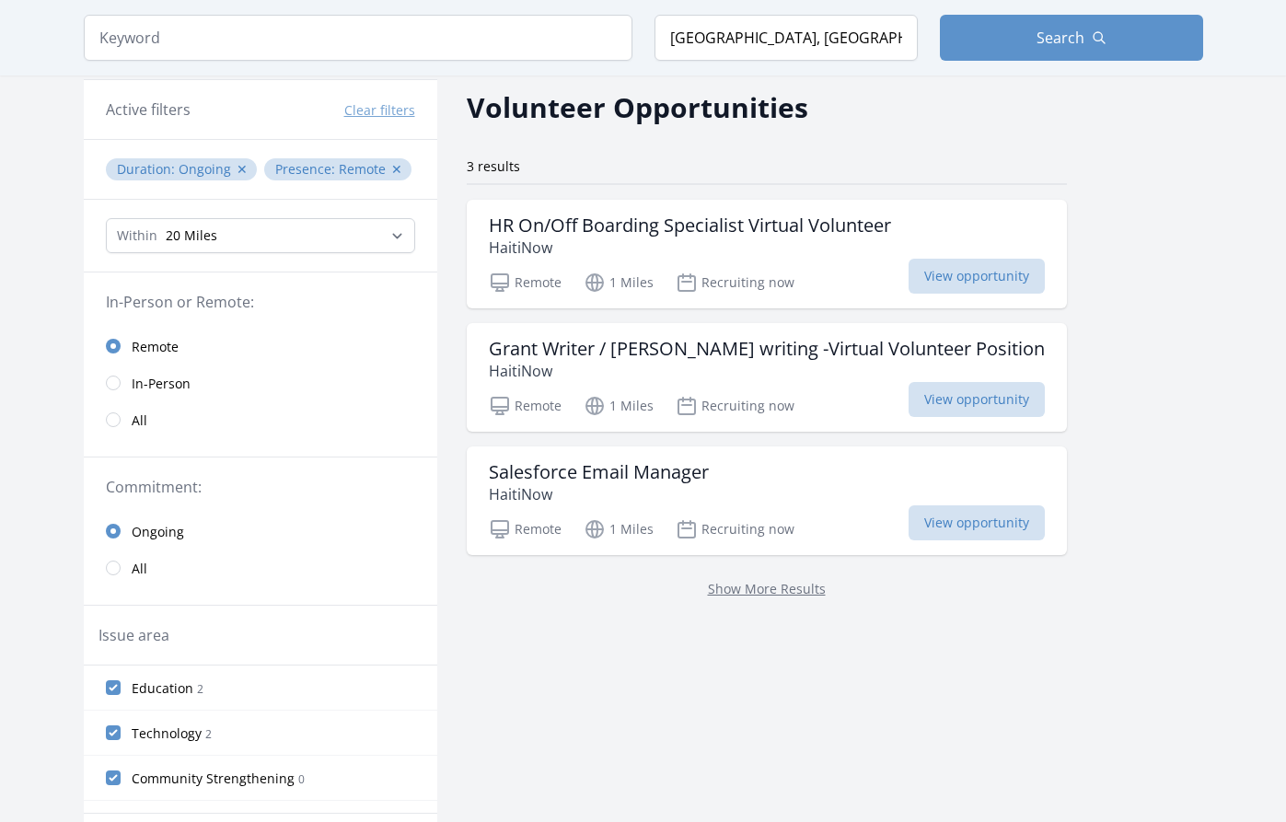
scroll to position [71, 0]
click at [113, 575] on link "All" at bounding box center [260, 567] width 353 height 37
click at [111, 418] on input "radio" at bounding box center [113, 418] width 15 height 15
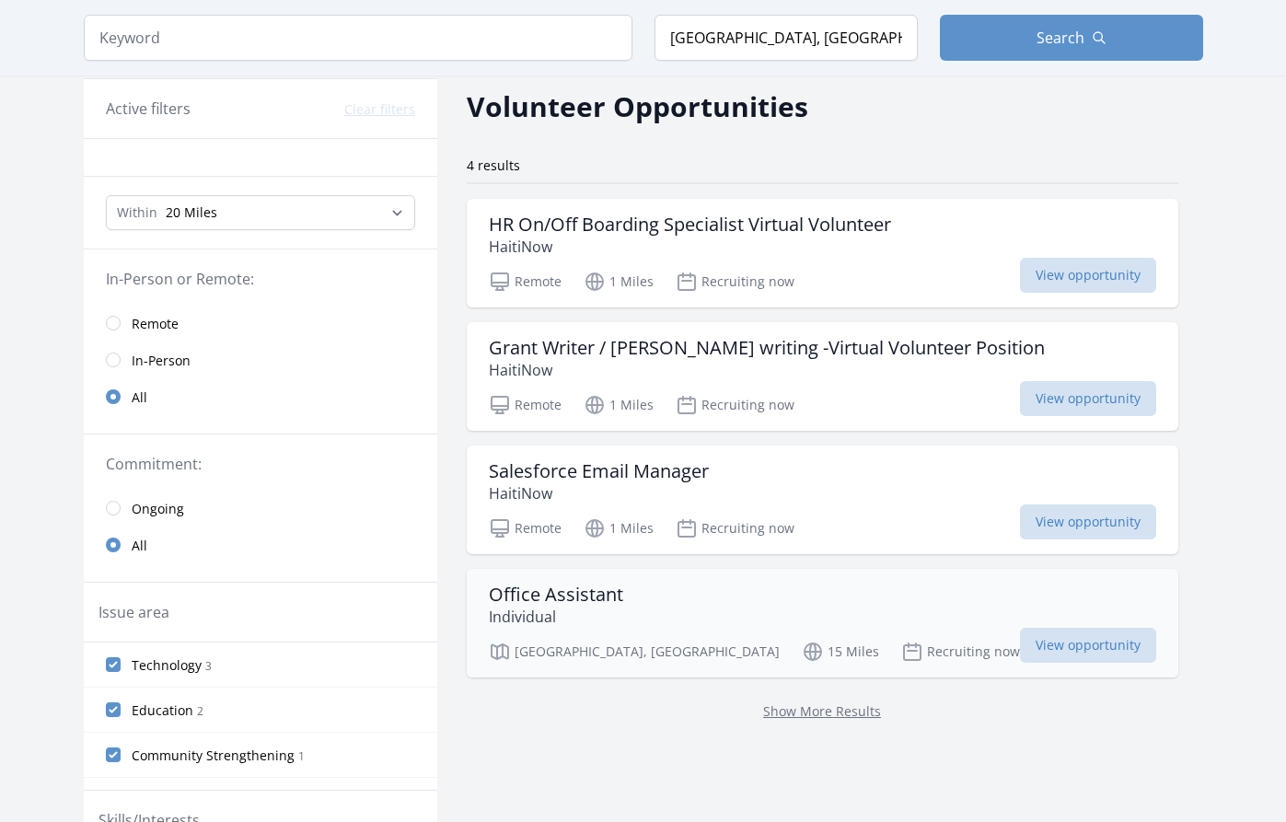
click at [602, 590] on h3 "Office Assistant" at bounding box center [556, 595] width 134 height 22
click at [718, 223] on h3 "HR On/Off Boarding Specialist Virtual Volunteer" at bounding box center [690, 225] width 402 height 22
